Goal: Transaction & Acquisition: Purchase product/service

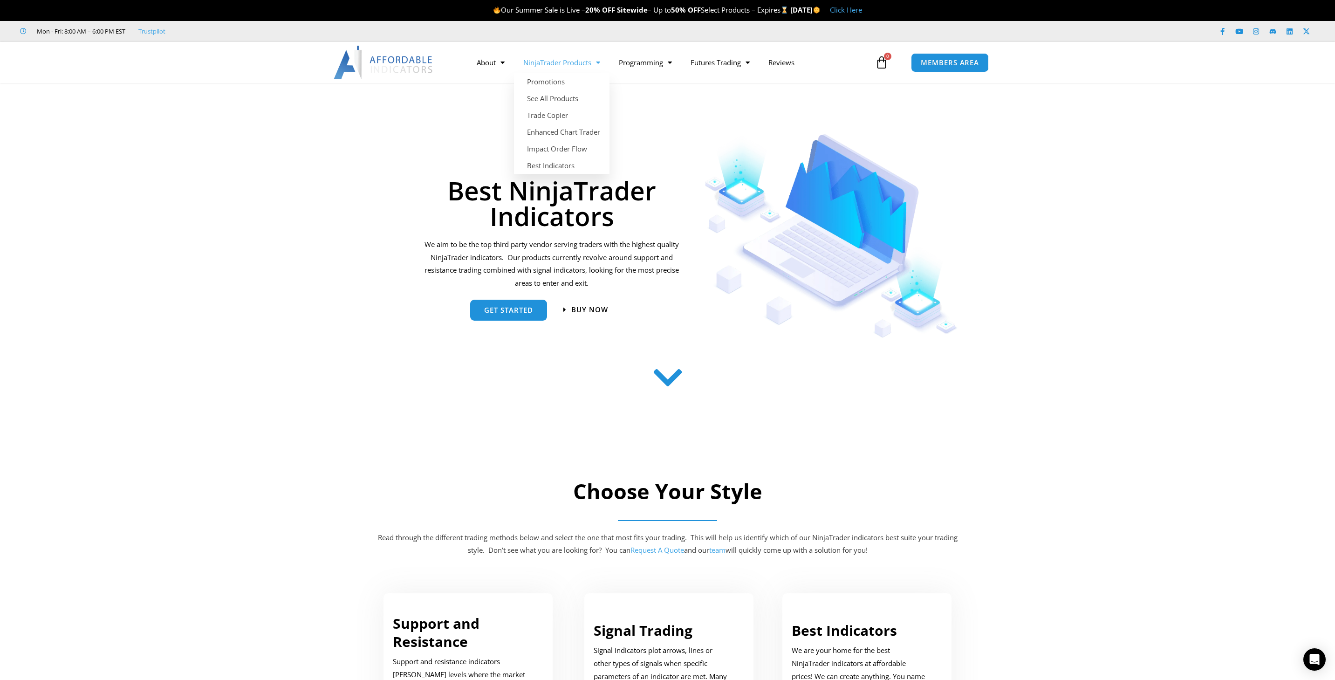
click at [597, 65] on span "Menu" at bounding box center [595, 63] width 9 height 16
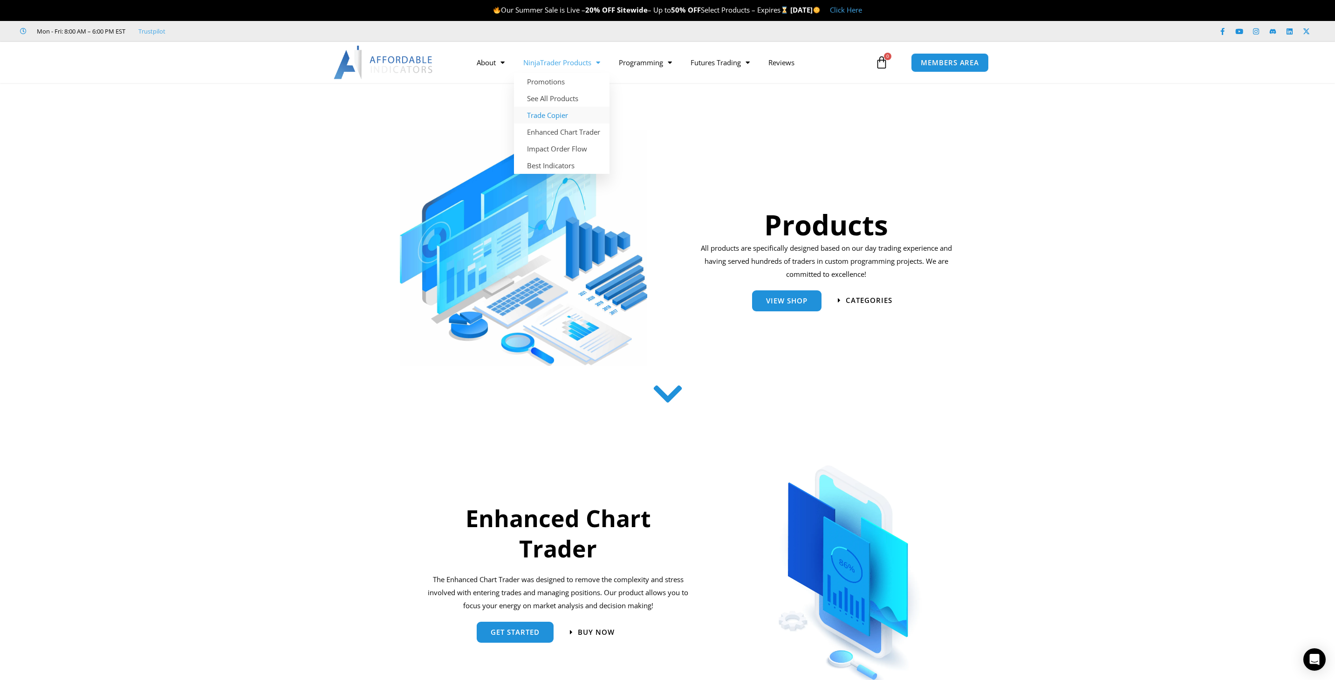
click at [559, 117] on link "Trade Copier" at bounding box center [562, 115] width 96 height 17
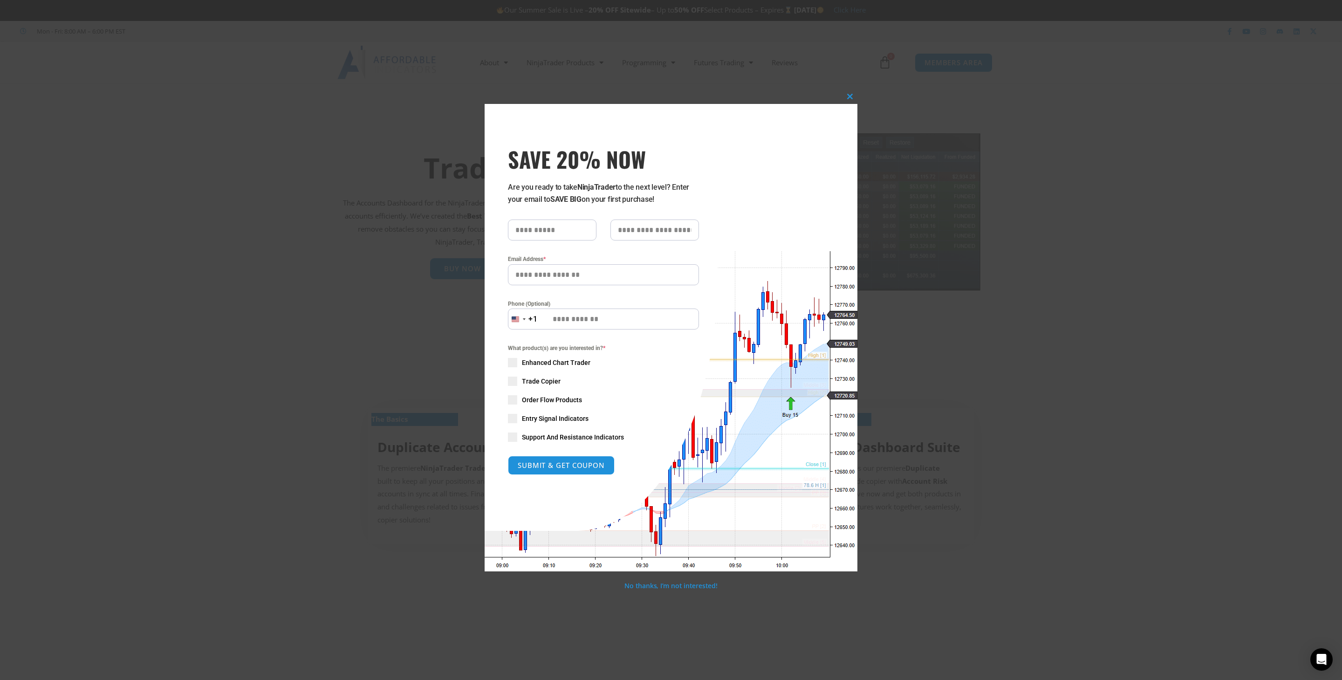
click at [1049, 239] on div "Close this module SAVE 20% NOW Are you ready to take NinjaTrader to the next le…" at bounding box center [671, 340] width 1342 height 680
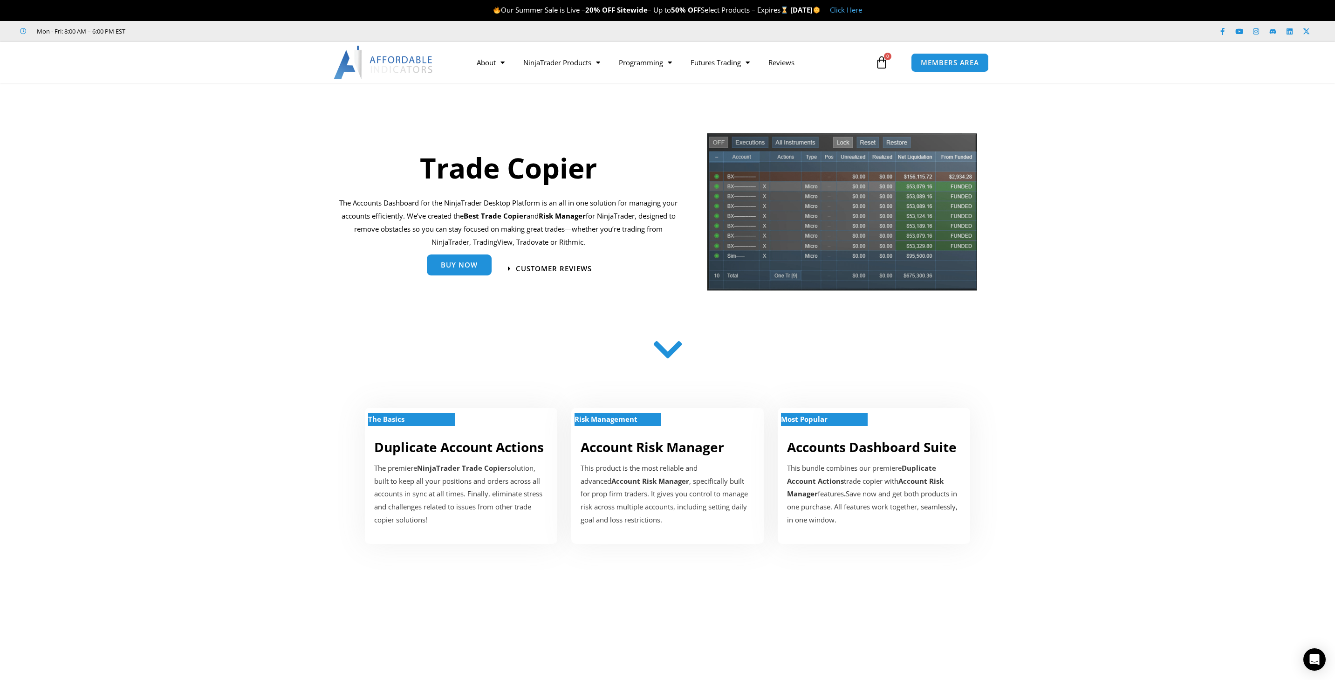
click at [452, 271] on link "Buy Now" at bounding box center [459, 264] width 65 height 21
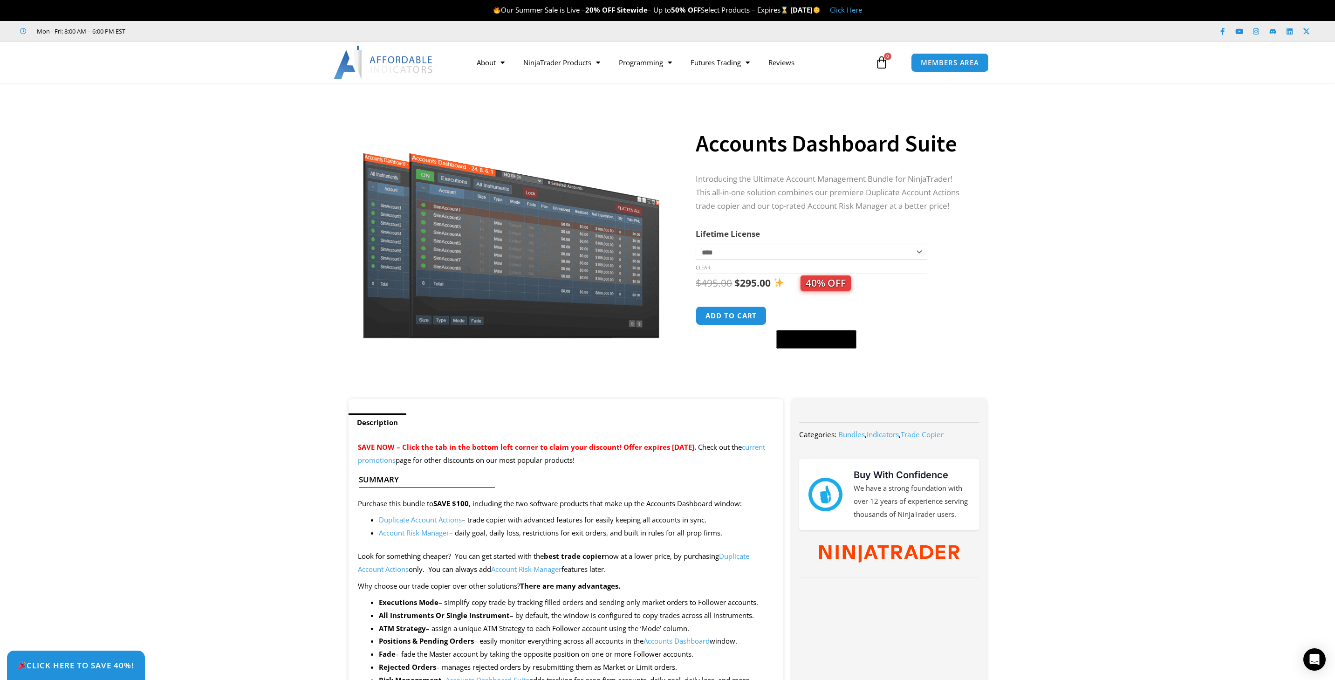
click at [810, 282] on span "40% OFF" at bounding box center [826, 282] width 50 height 15
click at [758, 149] on h1 "Accounts Dashboard Suite" at bounding box center [832, 143] width 272 height 33
copy div "Accounts Dashboard Suite"
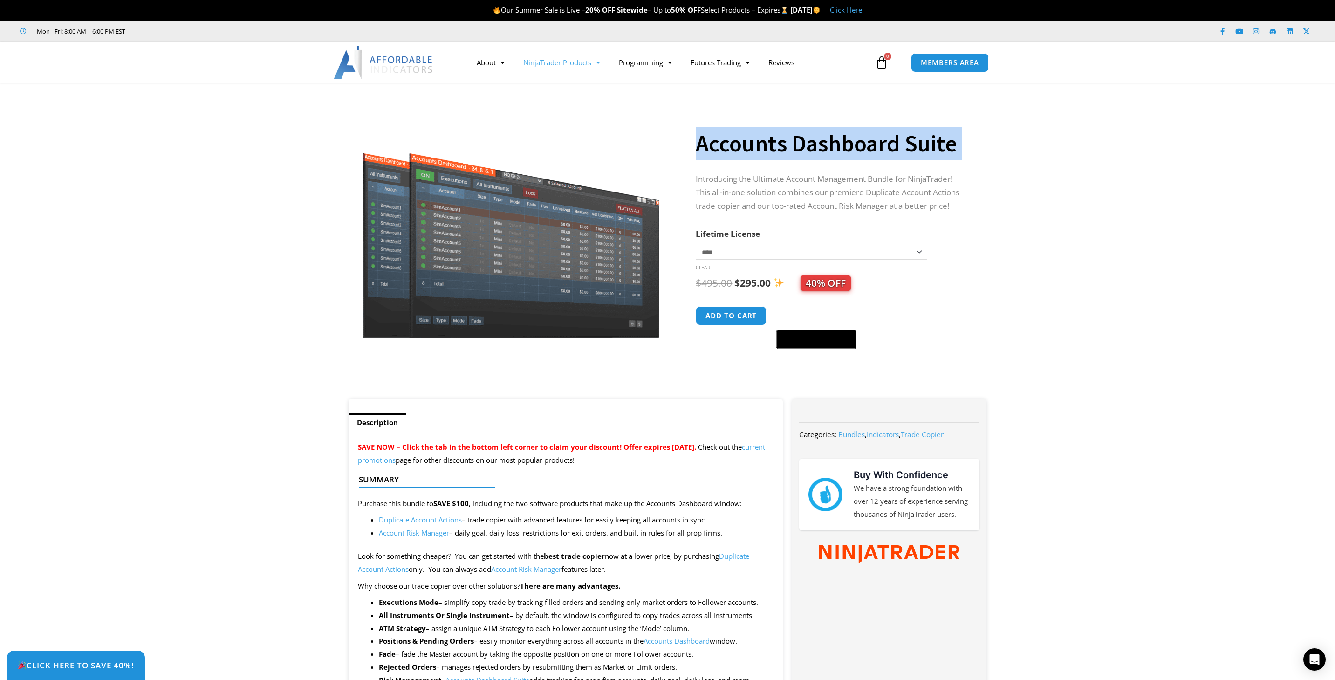
click at [600, 62] on span "Menu" at bounding box center [595, 63] width 9 height 16
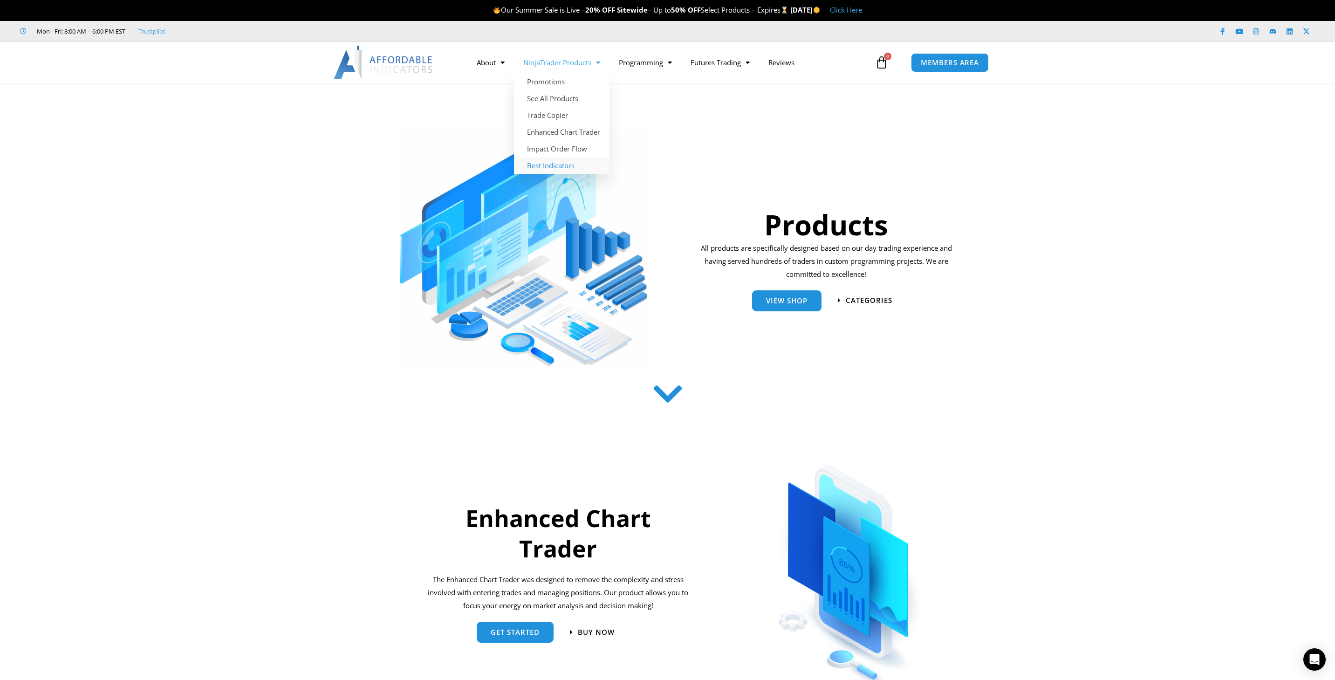
click at [549, 170] on link "Best Indicators" at bounding box center [562, 165] width 96 height 17
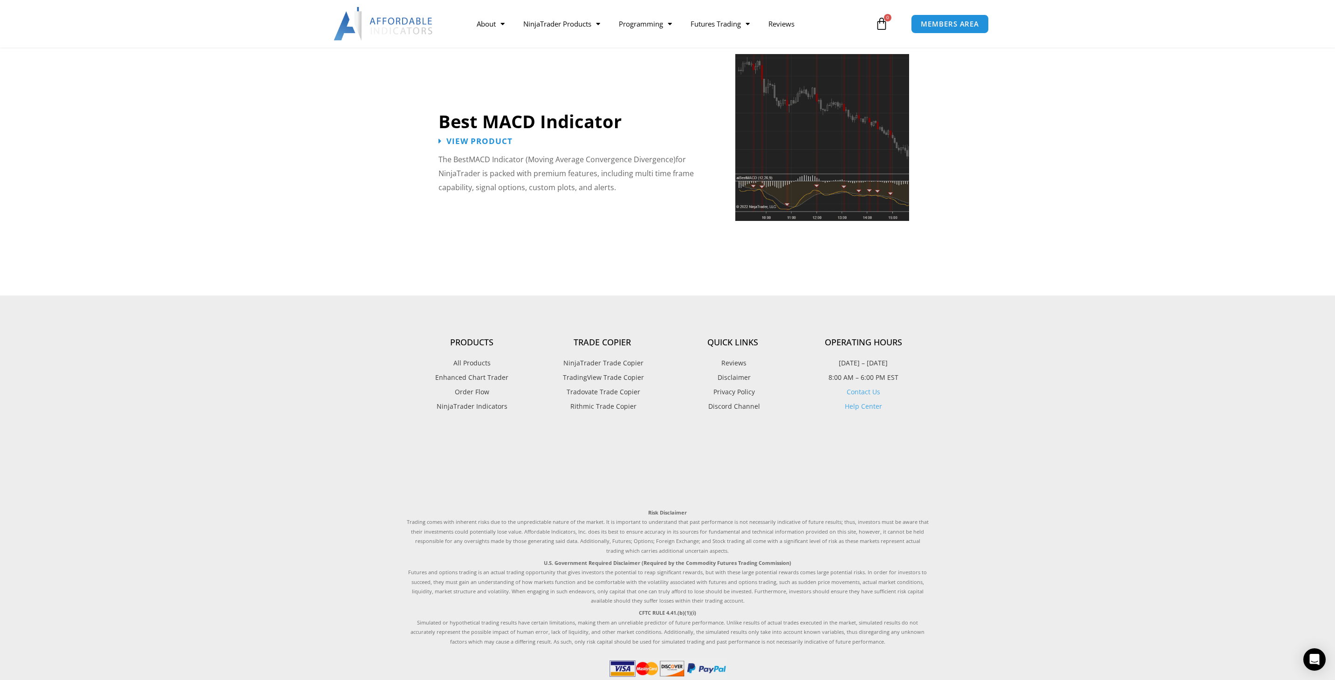
scroll to position [2149, 0]
